Goal: Task Accomplishment & Management: Manage account settings

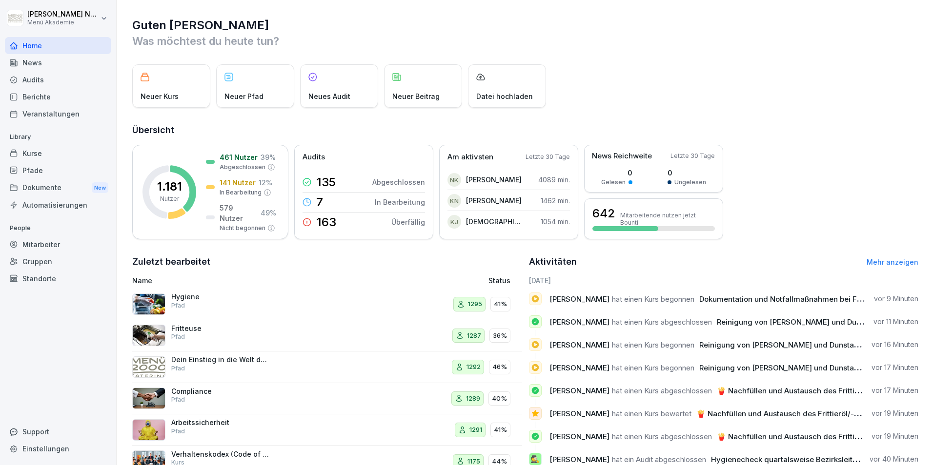
click at [51, 247] on div "Mitarbeiter" at bounding box center [58, 244] width 106 height 17
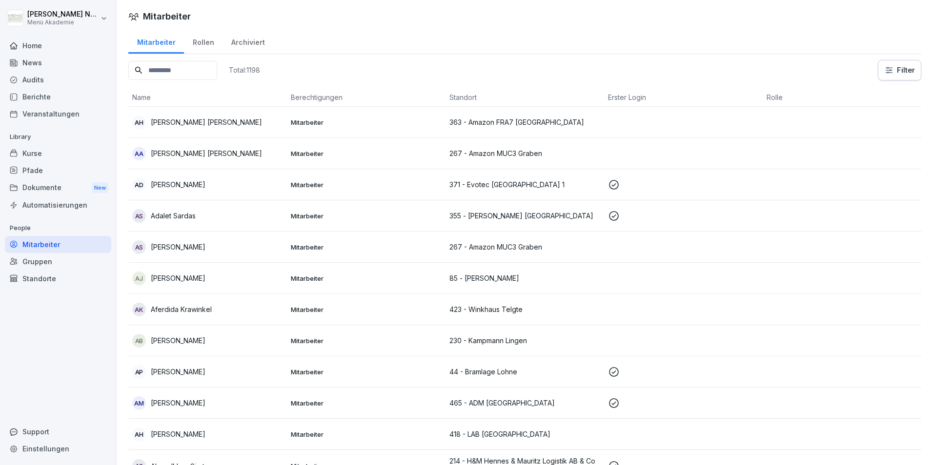
click at [161, 70] on input at bounding box center [172, 70] width 89 height 19
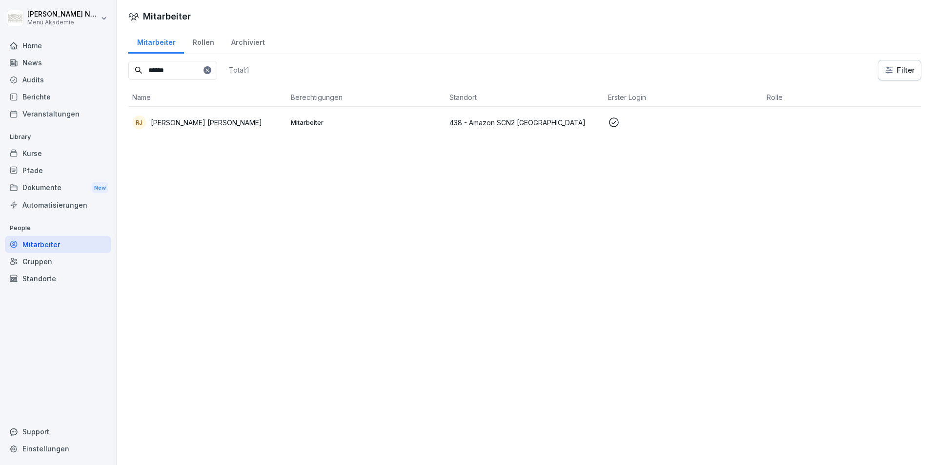
click at [211, 123] on p "[PERSON_NAME] [PERSON_NAME]" at bounding box center [206, 123] width 111 height 10
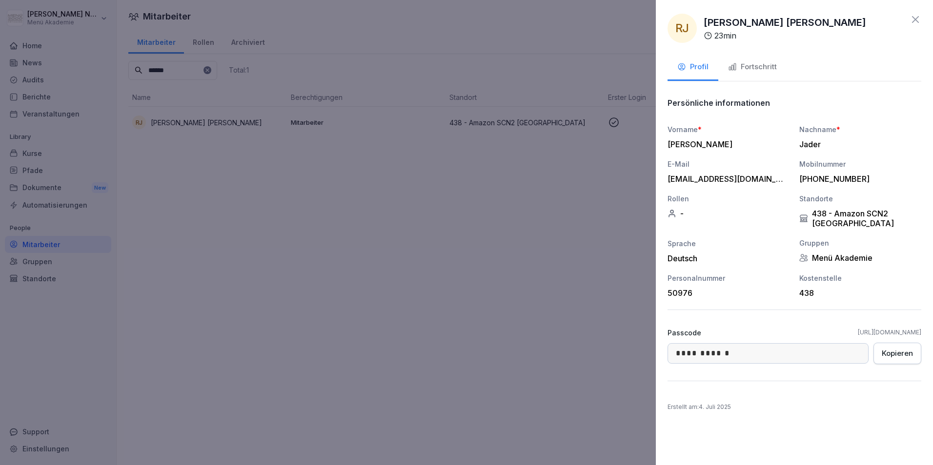
click at [746, 65] on div "Fortschritt" at bounding box center [752, 66] width 49 height 11
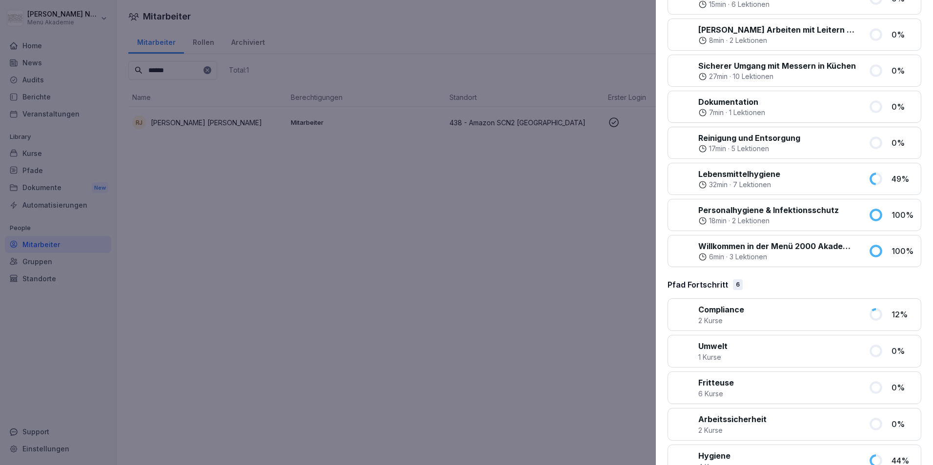
scroll to position [535, 0]
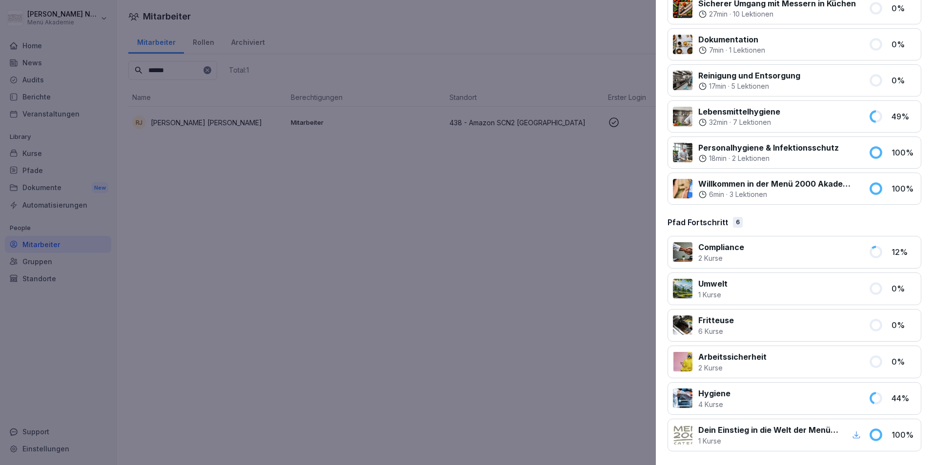
click at [852, 437] on icon "button" at bounding box center [856, 435] width 9 height 9
click at [520, 227] on div at bounding box center [466, 232] width 933 height 465
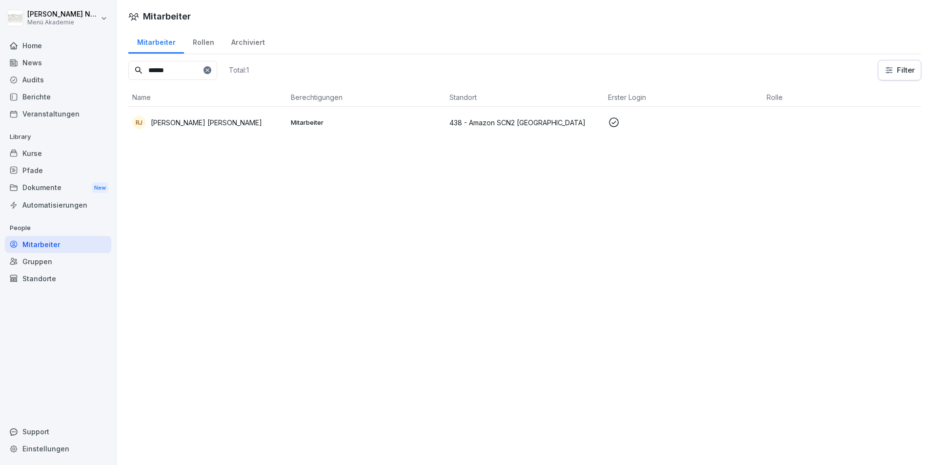
drag, startPoint x: 180, startPoint y: 62, endPoint x: 110, endPoint y: 82, distance: 72.7
click at [112, 82] on div "[PERSON_NAME] Menü Akademie Home News Audits Berichte Veranstaltungen Library K…" at bounding box center [466, 232] width 933 height 465
type input "*****"
click at [208, 155] on div "PV [PERSON_NAME]" at bounding box center [207, 154] width 151 height 14
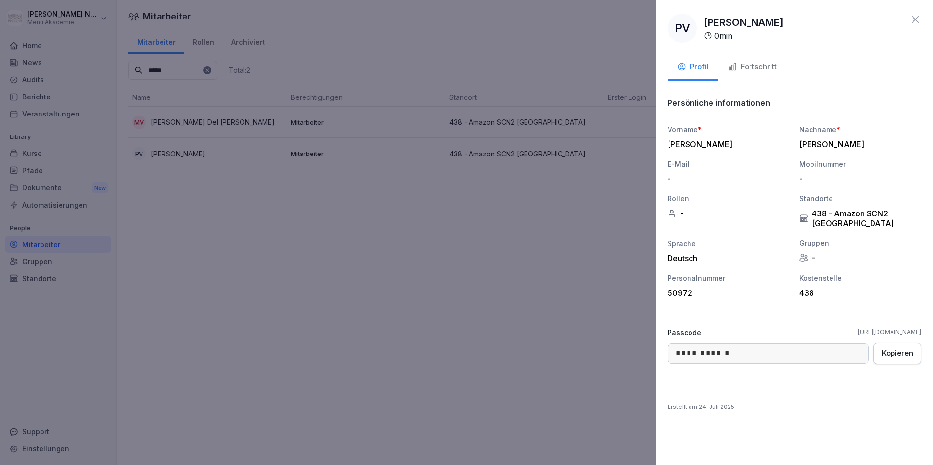
click at [744, 66] on div "Fortschritt" at bounding box center [752, 66] width 49 height 11
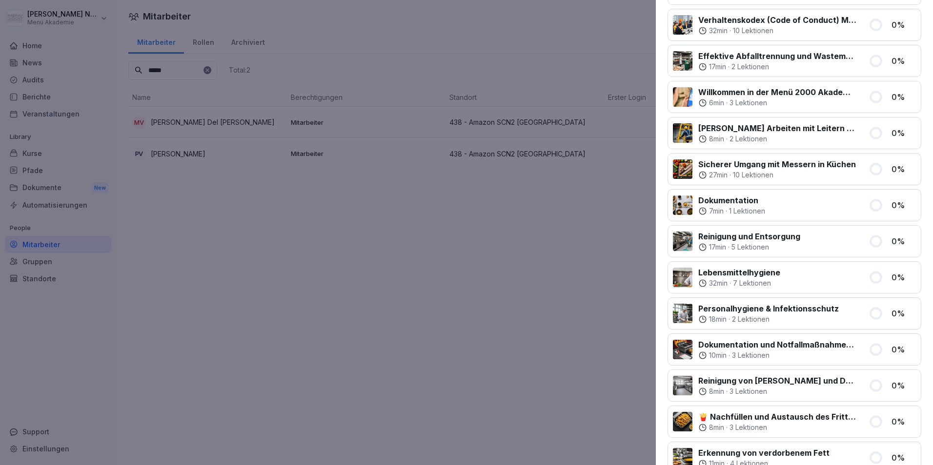
scroll to position [0, 0]
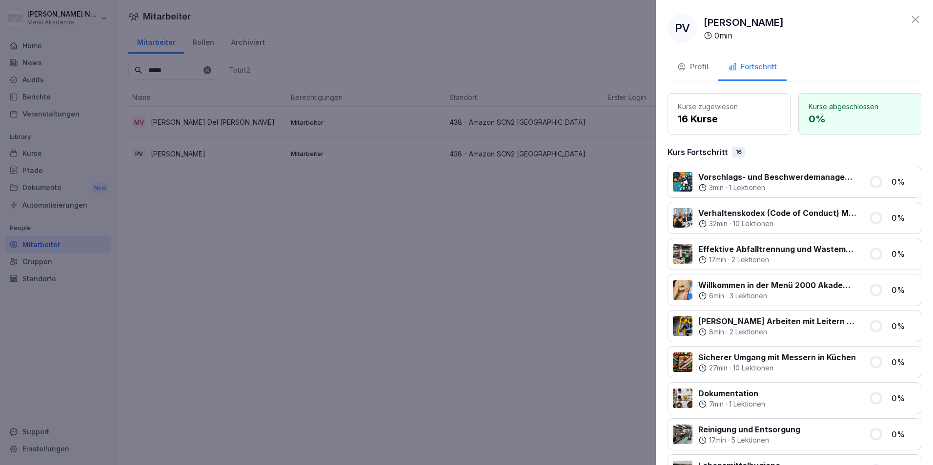
click at [911, 18] on icon at bounding box center [915, 20] width 12 height 12
